Goal: Information Seeking & Learning: Learn about a topic

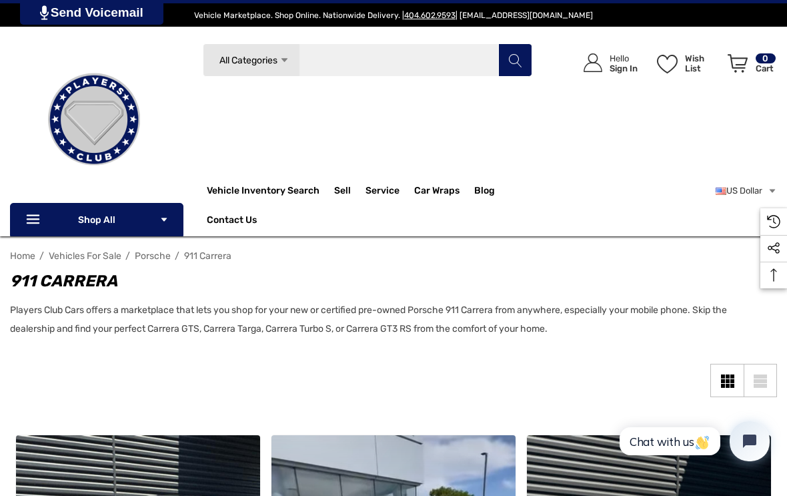
click at [343, 53] on input "Search" at bounding box center [367, 59] width 329 height 33
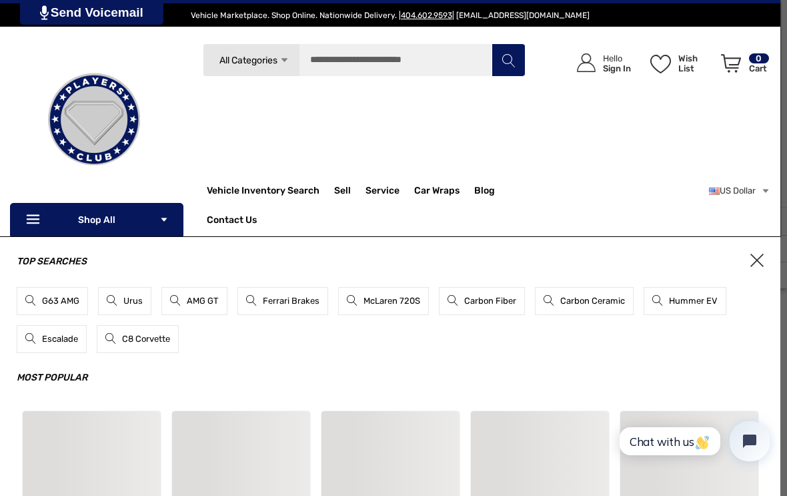
click at [716, 131] on div "Icon User Account Icon User Account Hello Sign In Wish List Wish List Wish List…" at bounding box center [648, 114] width 245 height 143
click at [275, 61] on span "All Categories" at bounding box center [249, 60] width 58 height 11
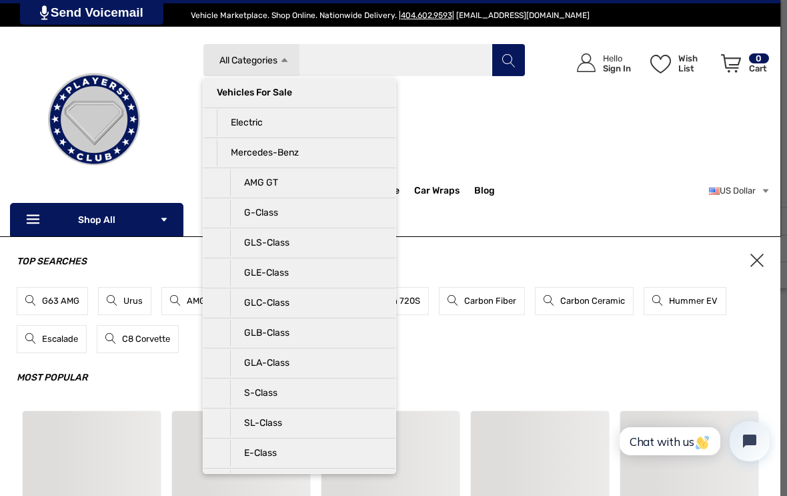
click at [354, 49] on input "Search" at bounding box center [364, 59] width 322 height 33
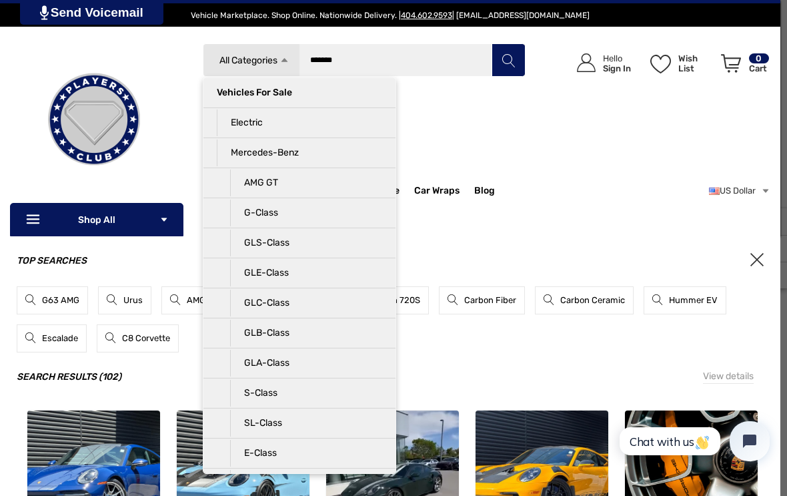
type input "*******"
click at [502, 62] on icon "Search" at bounding box center [508, 60] width 13 height 13
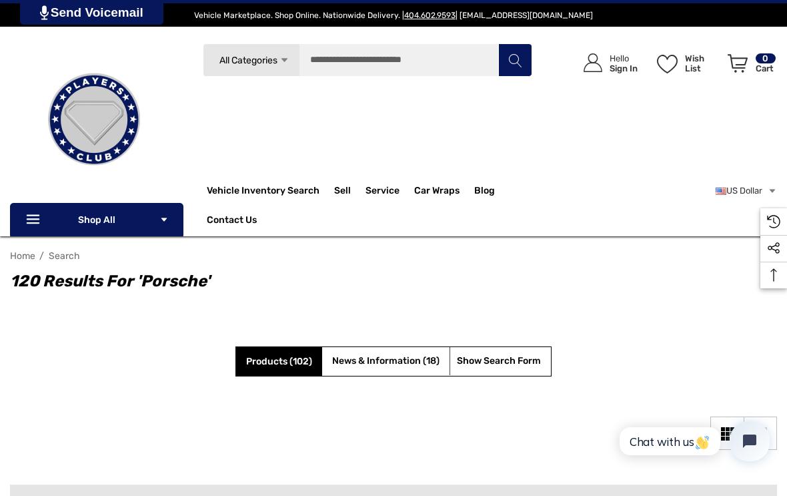
click at [252, 63] on span "All Categories" at bounding box center [249, 60] width 58 height 11
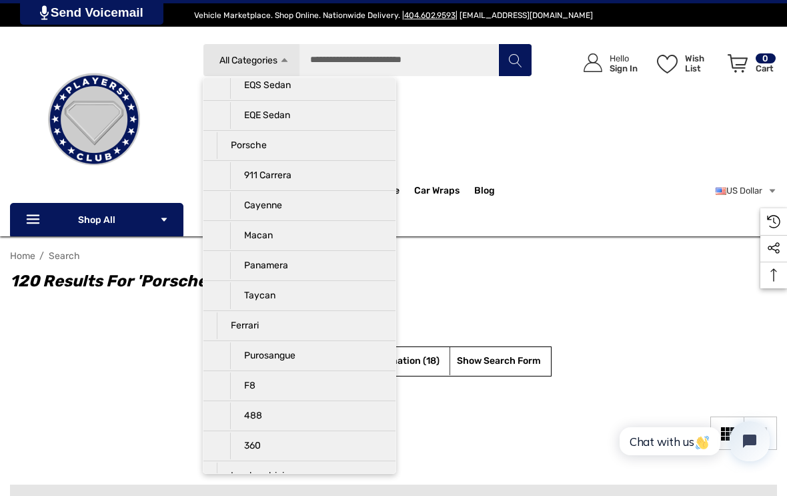
scroll to position [547, 0]
click at [254, 181] on p "911 Carrera" at bounding box center [306, 176] width 152 height 27
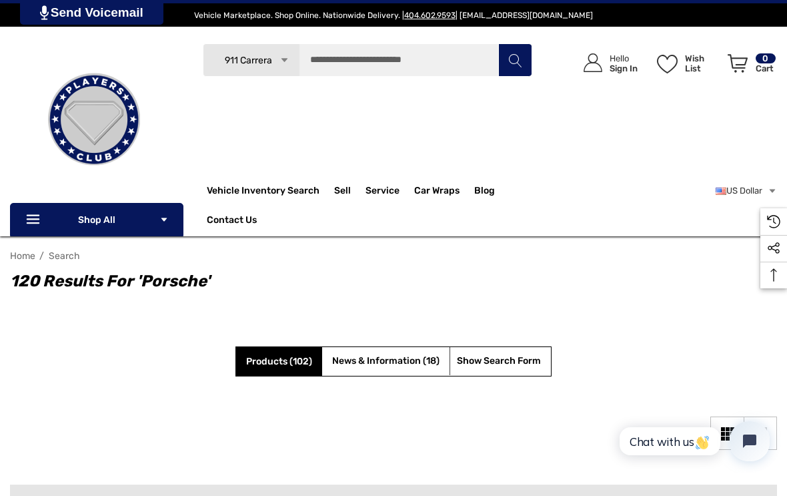
click at [266, 357] on span "Products (102)" at bounding box center [279, 361] width 66 height 11
click at [289, 366] on span "Products (102)" at bounding box center [279, 361] width 66 height 11
click at [404, 355] on link "News & Information (18)" at bounding box center [385, 361] width 107 height 17
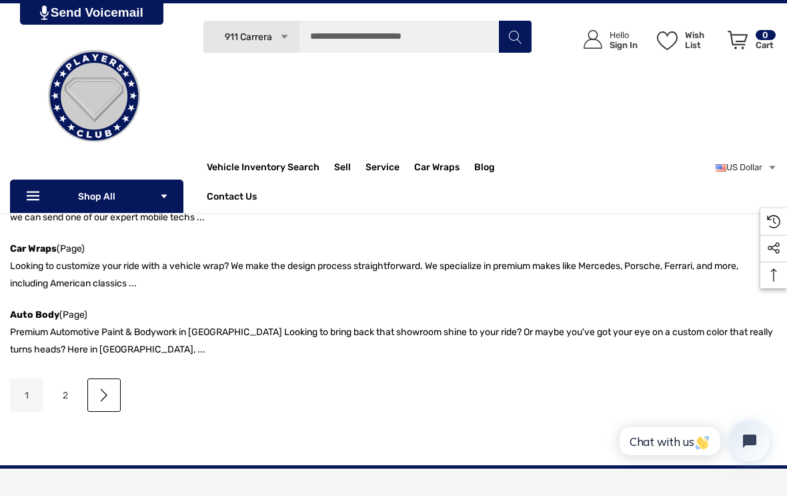
scroll to position [1280, 0]
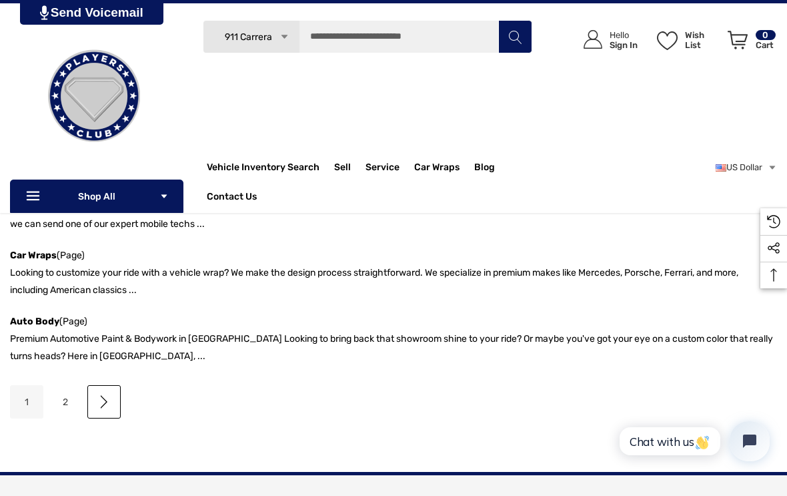
click at [262, 37] on span "911 Carrera" at bounding box center [248, 36] width 47 height 11
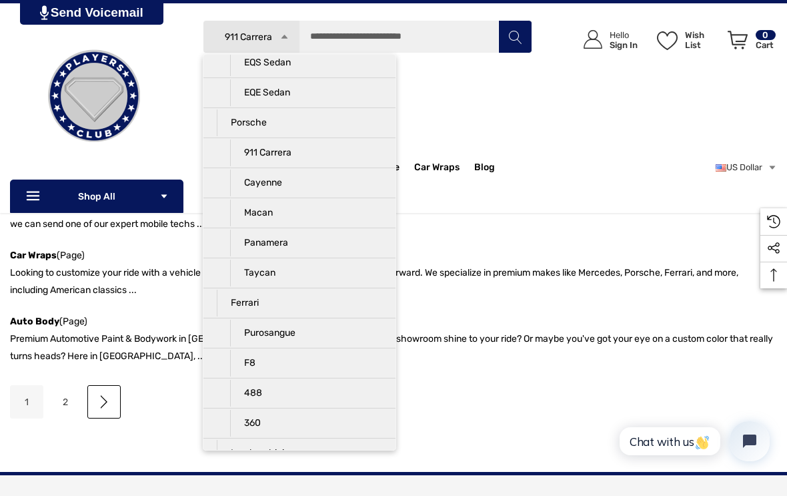
click at [325, 154] on p "911 Carrera" at bounding box center [306, 152] width 152 height 27
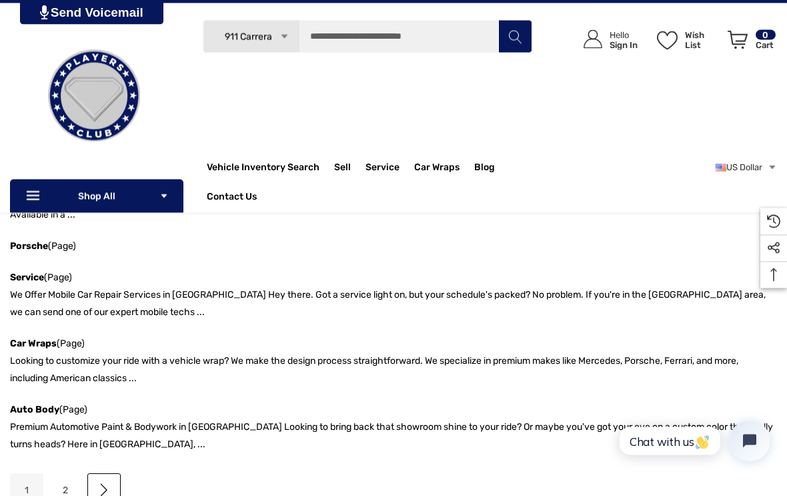
scroll to position [935, 0]
